Goal: Task Accomplishment & Management: Use online tool/utility

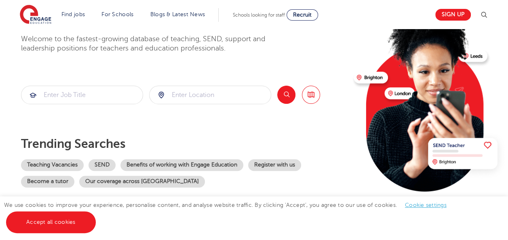
scroll to position [81, 0]
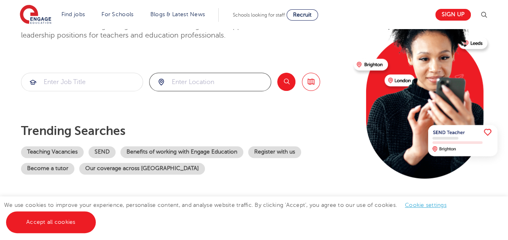
click at [177, 82] on input "search" at bounding box center [209, 82] width 121 height 18
type input "bournemouth"
click at [291, 83] on button "Search" at bounding box center [286, 82] width 18 height 18
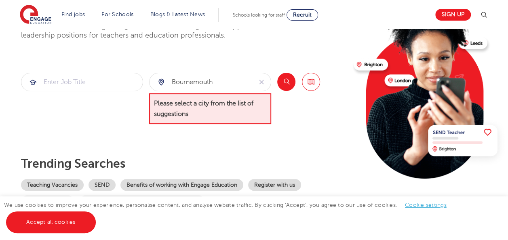
click at [286, 84] on button "Search" at bounding box center [286, 82] width 18 height 18
click at [227, 82] on input "bournemouth" at bounding box center [200, 82] width 103 height 18
click at [237, 83] on input "bournemouth" at bounding box center [200, 82] width 103 height 18
click at [202, 111] on span "Please select a city from the list of suggestions" at bounding box center [210, 108] width 122 height 31
click at [170, 83] on input "bournemouth" at bounding box center [200, 82] width 103 height 18
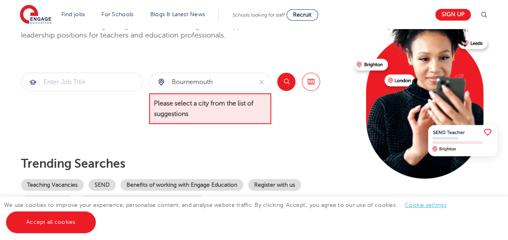
click at [158, 80] on div "bournemouth" at bounding box center [200, 82] width 103 height 18
click at [159, 80] on div "bournemouth" at bounding box center [200, 82] width 103 height 18
click at [164, 86] on div "bournemouth" at bounding box center [200, 82] width 103 height 18
click at [133, 109] on div at bounding box center [82, 99] width 122 height 52
click at [109, 87] on input "search" at bounding box center [81, 82] width 121 height 18
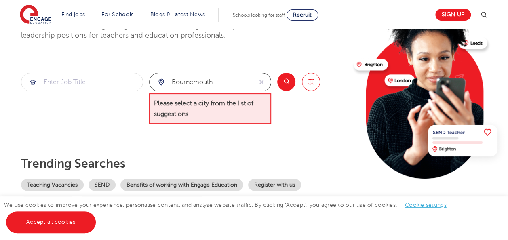
click at [194, 83] on input "bournemouth" at bounding box center [200, 82] width 103 height 18
click at [230, 78] on input "bournemouth" at bounding box center [200, 82] width 103 height 18
click at [250, 114] on span "Please select a city from the list of suggestions" at bounding box center [210, 108] width 122 height 31
click at [248, 110] on span "Please select a city from the list of suggestions" at bounding box center [210, 108] width 122 height 31
click at [250, 86] on input "bournemouth" at bounding box center [200, 82] width 103 height 18
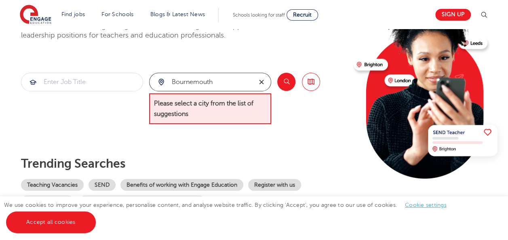
click at [265, 78] on icon "reset" at bounding box center [261, 81] width 8 height 7
click at [188, 79] on input "search" at bounding box center [209, 82] width 121 height 18
click at [164, 84] on div at bounding box center [209, 82] width 121 height 18
click at [160, 78] on div at bounding box center [209, 82] width 121 height 18
click at [320, 82] on link "Browse all Jobs" at bounding box center [311, 82] width 18 height 18
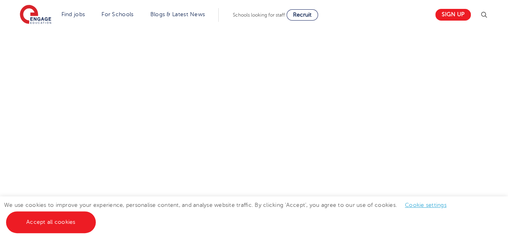
scroll to position [162, 0]
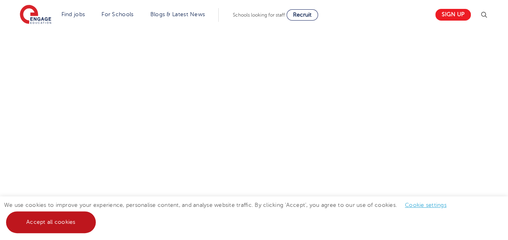
click at [49, 223] on link "Accept all cookies" at bounding box center [51, 222] width 90 height 22
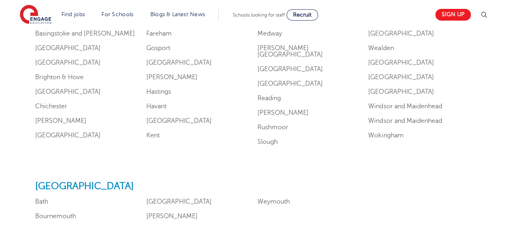
scroll to position [889, 0]
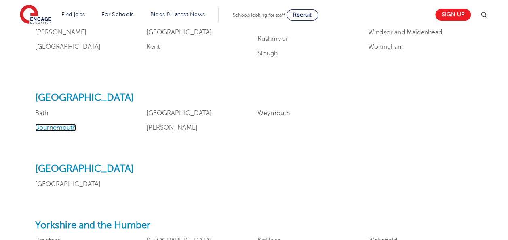
click at [55, 127] on link "Bournemouth" at bounding box center [55, 127] width 41 height 7
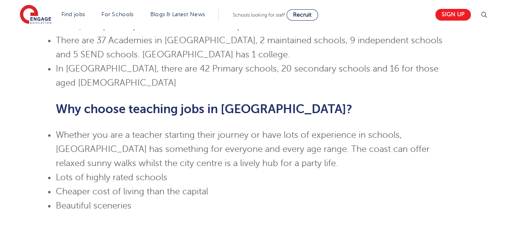
scroll to position [485, 0]
